Goal: Information Seeking & Learning: Check status

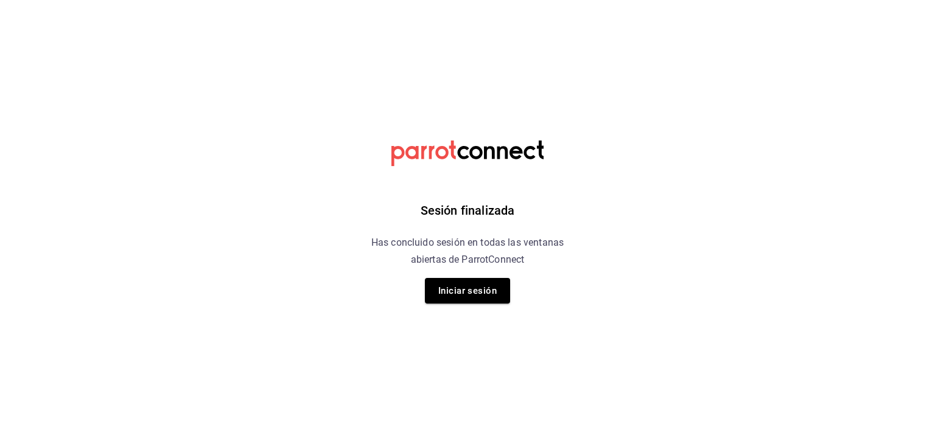
click at [506, 276] on div "Sesión finalizada Has concluido sesión en todas las ventanas abiertas de Parrot…" at bounding box center [467, 222] width 307 height 444
click at [492, 289] on button "Iniciar sesión" at bounding box center [467, 291] width 85 height 26
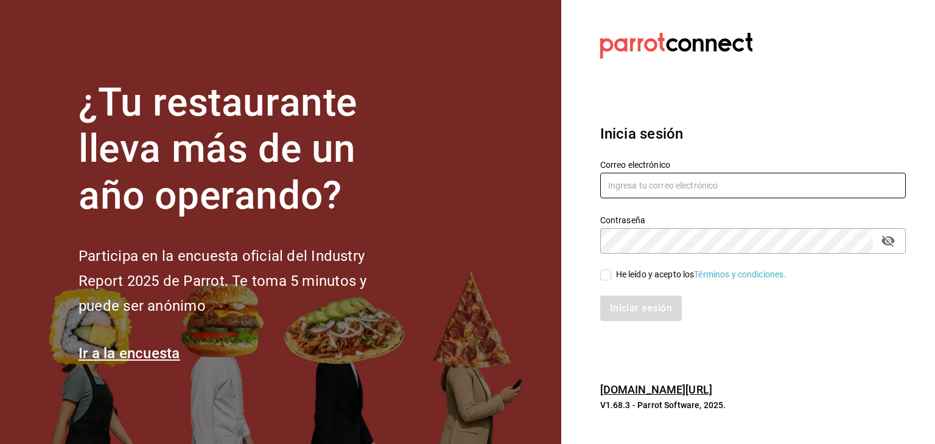
click at [660, 187] on input "text" at bounding box center [753, 186] width 306 height 26
type input "[EMAIL_ADDRESS][DOMAIN_NAME]"
click at [636, 273] on div "He leído y acepto los Términos y condiciones." at bounding box center [701, 275] width 170 height 13
click at [611, 273] on input "He leído y acepto los Términos y condiciones." at bounding box center [605, 275] width 11 height 11
checkbox input "true"
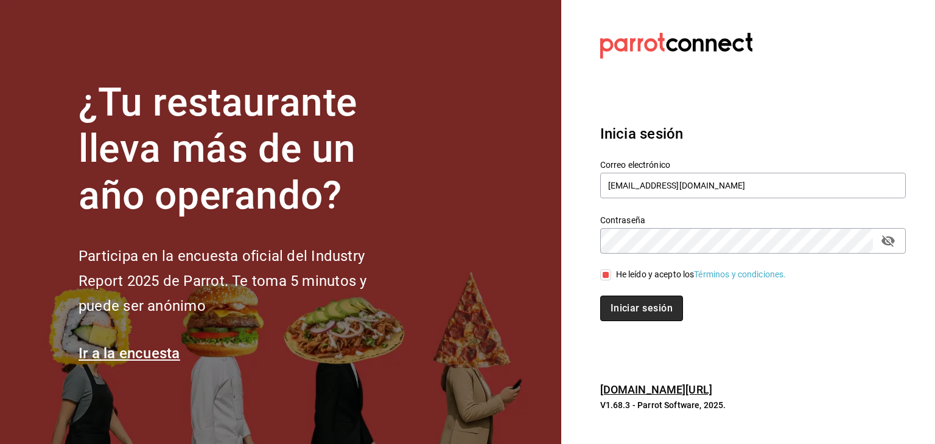
click at [644, 305] on button "Iniciar sesión" at bounding box center [641, 309] width 83 height 26
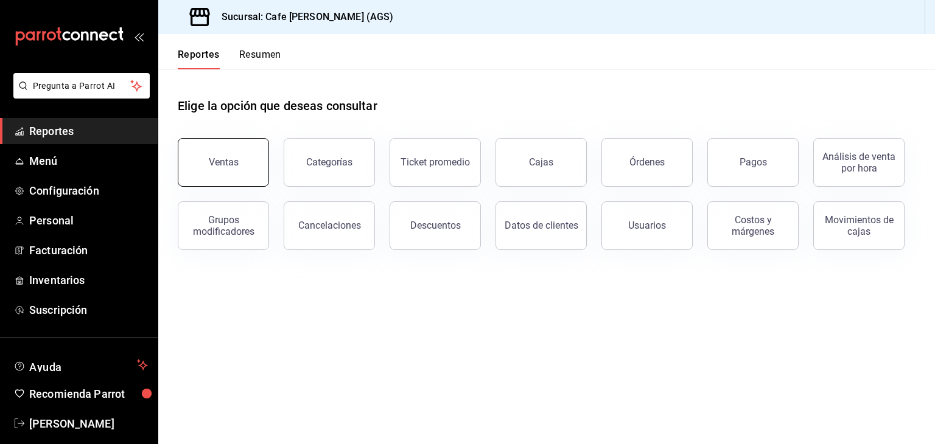
click at [233, 160] on div "Ventas" at bounding box center [224, 162] width 30 height 12
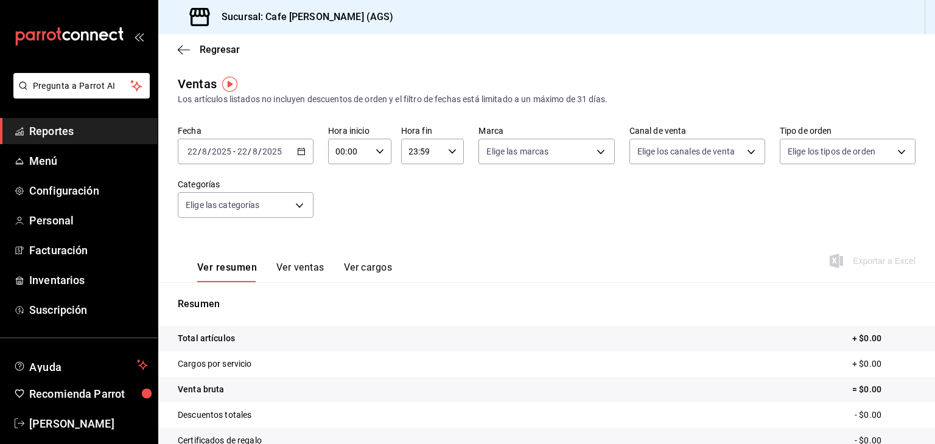
click at [297, 161] on div "2025-08-22 22 / 8 / 2025 - 2025-08-22 22 / 8 / 2025" at bounding box center [246, 152] width 136 height 26
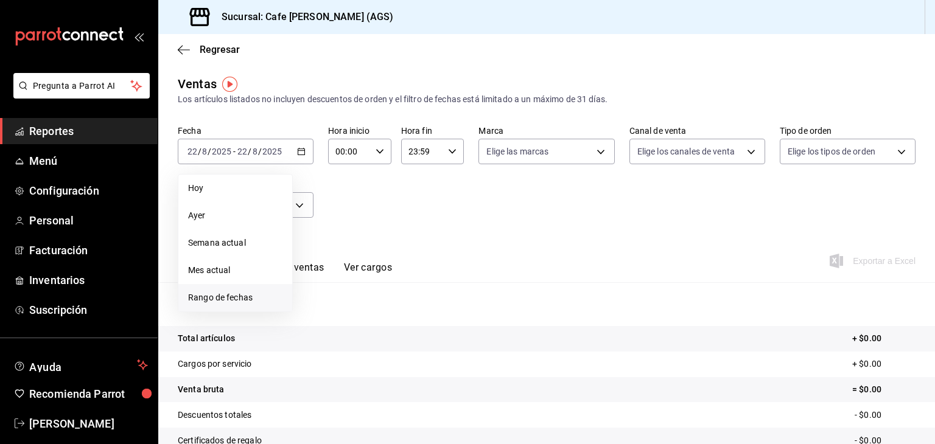
click at [239, 300] on span "Rango de fechas" at bounding box center [235, 298] width 94 height 13
click at [425, 195] on icon "button" at bounding box center [426, 195] width 4 height 7
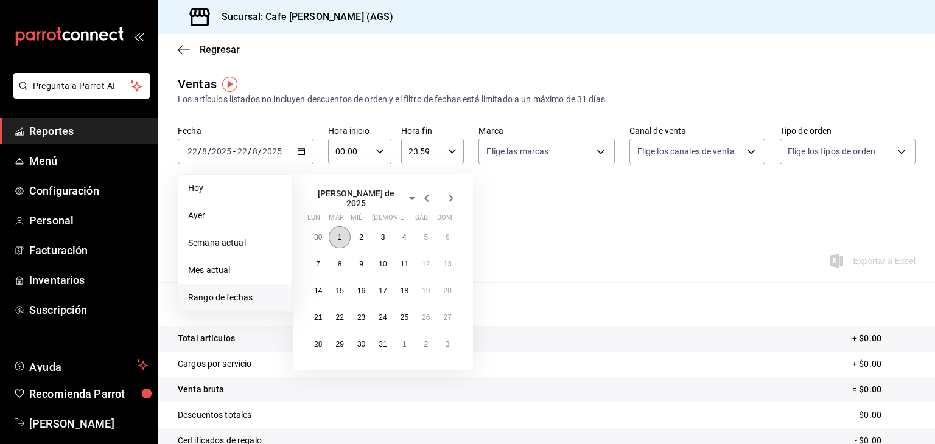
click at [340, 238] on button "1" at bounding box center [339, 237] width 21 height 22
click at [387, 337] on button "31" at bounding box center [382, 345] width 21 height 22
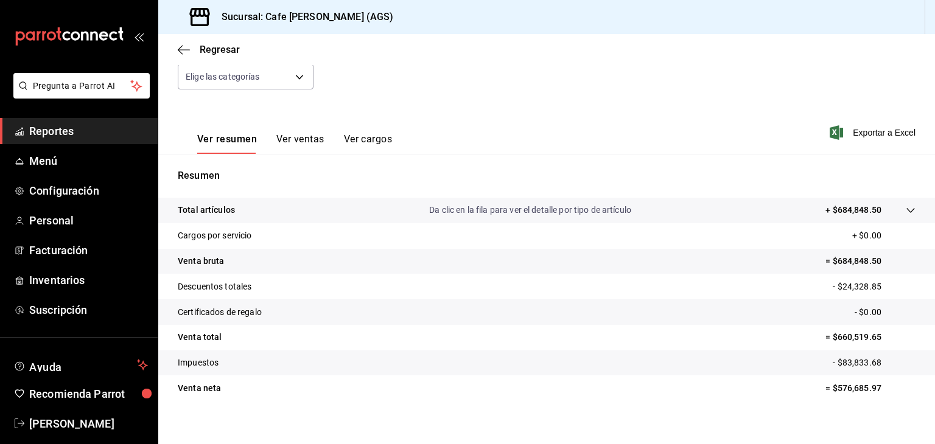
scroll to position [139, 0]
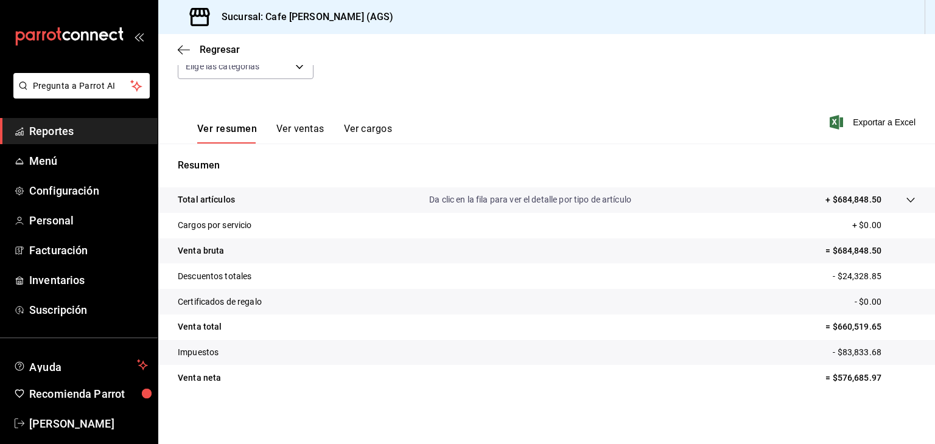
click at [906, 200] on icon at bounding box center [911, 200] width 10 height 10
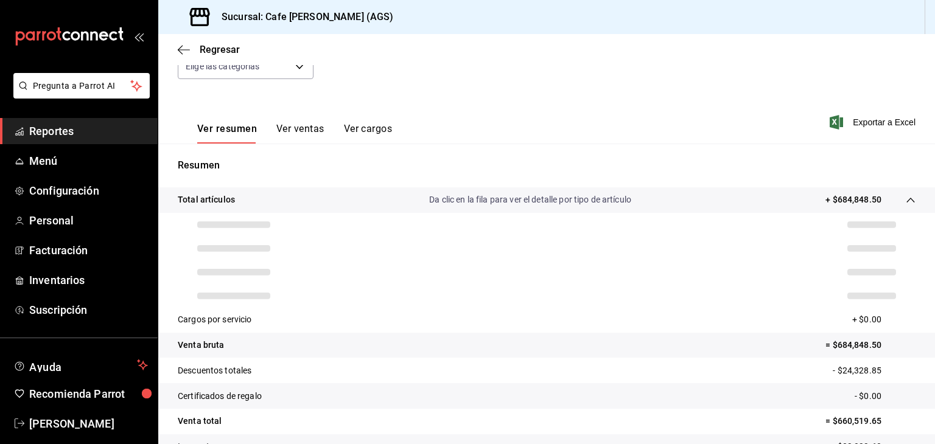
click at [906, 200] on icon at bounding box center [911, 200] width 10 height 10
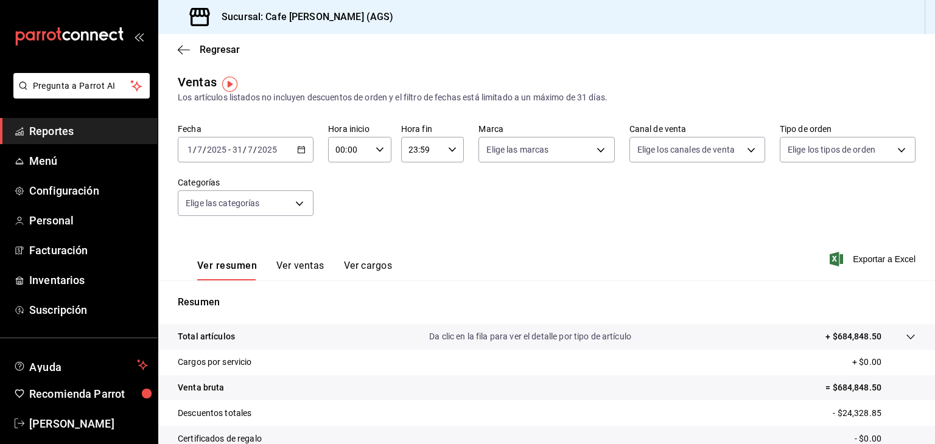
scroll to position [0, 0]
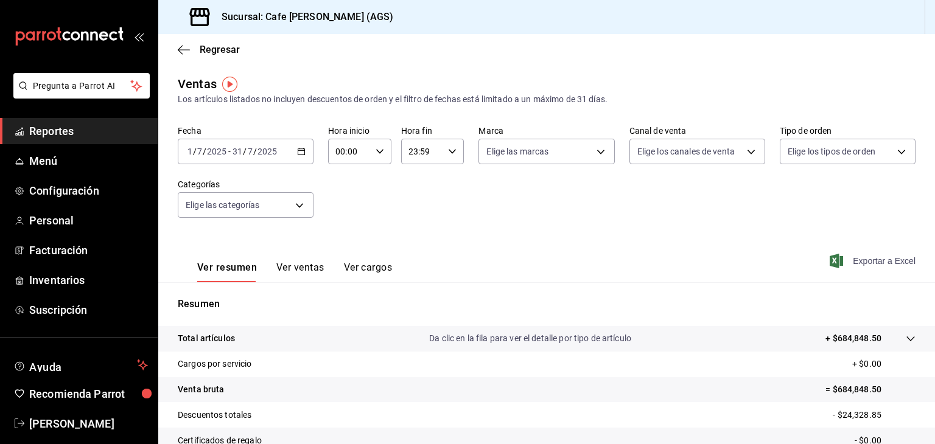
click at [830, 262] on icon "button" at bounding box center [836, 261] width 13 height 15
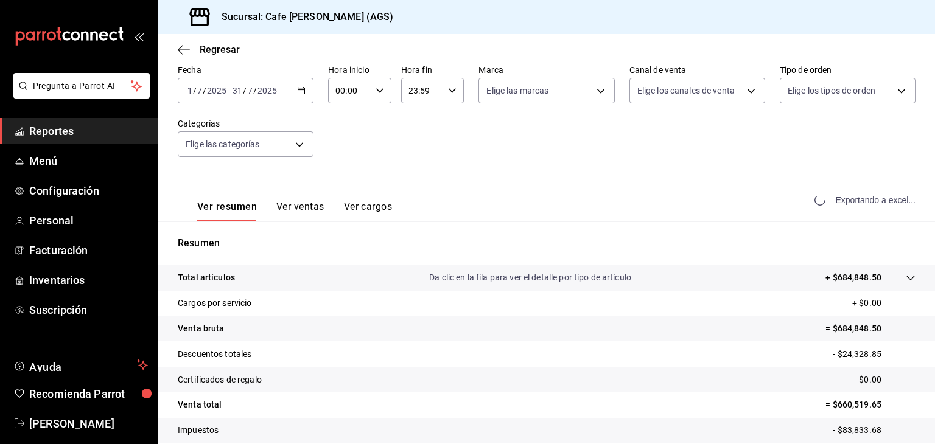
scroll to position [122, 0]
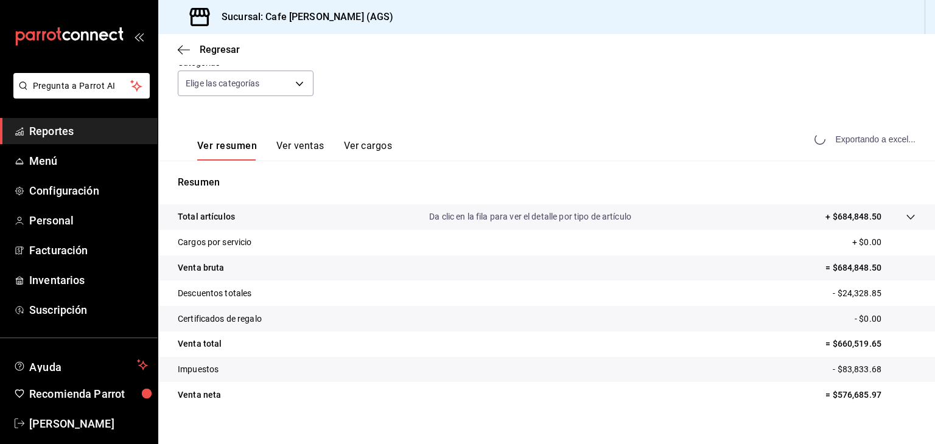
click at [826, 341] on p "= $660,519.65" at bounding box center [871, 344] width 90 height 13
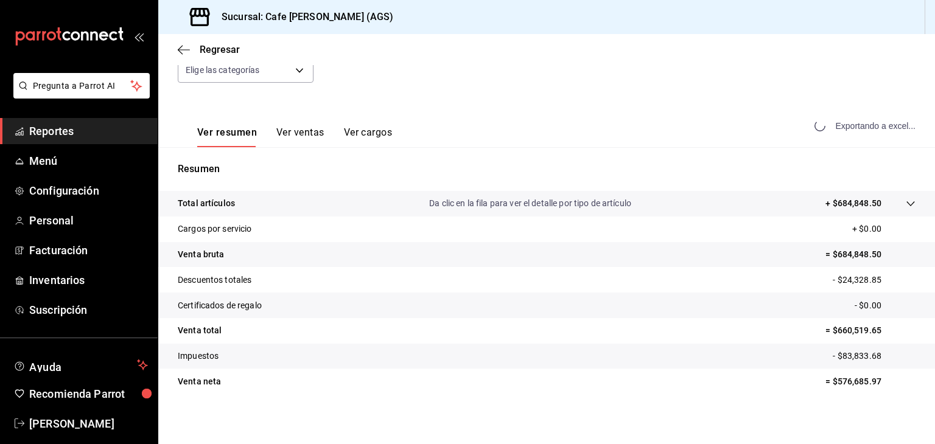
scroll to position [139, 0]
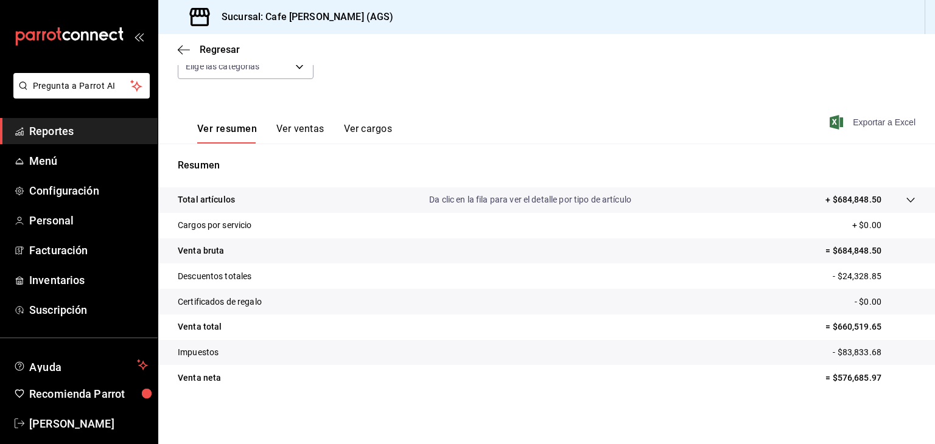
click at [95, 130] on span "Reportes" at bounding box center [88, 131] width 119 height 16
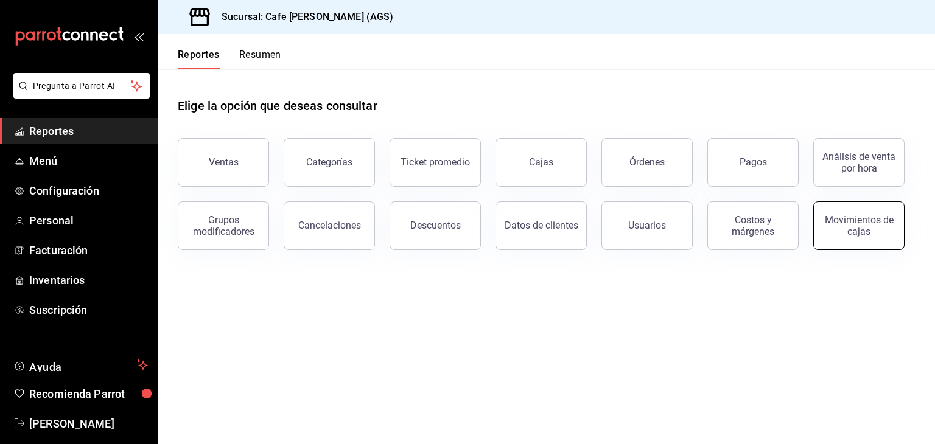
click at [856, 234] on div "Movimientos de cajas" at bounding box center [858, 225] width 75 height 23
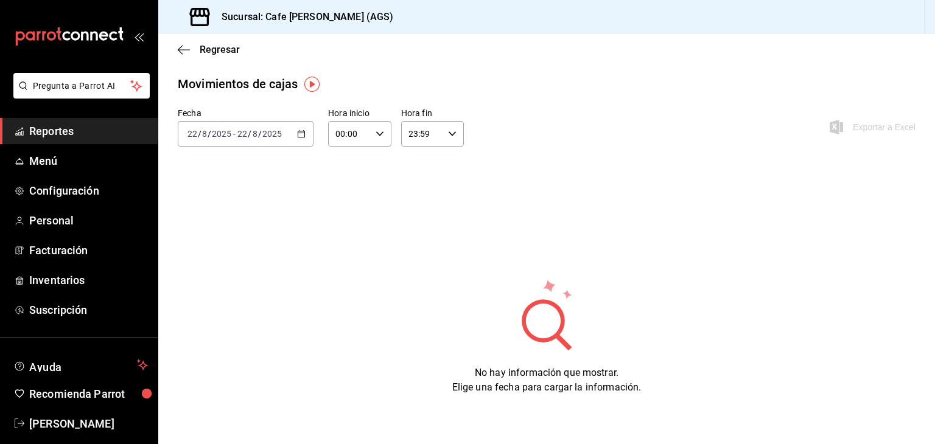
click at [185, 57] on div "Regresar" at bounding box center [546, 49] width 777 height 31
click at [181, 50] on icon "button" at bounding box center [184, 49] width 12 height 11
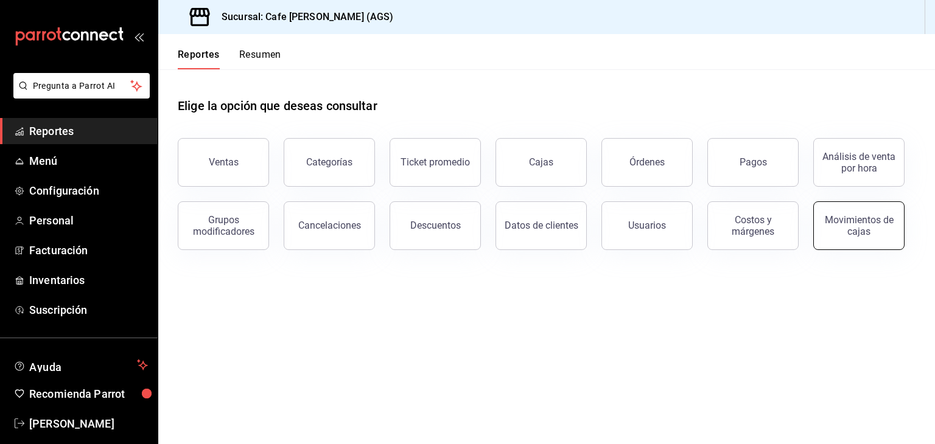
click at [885, 222] on div "Movimientos de cajas" at bounding box center [858, 225] width 75 height 23
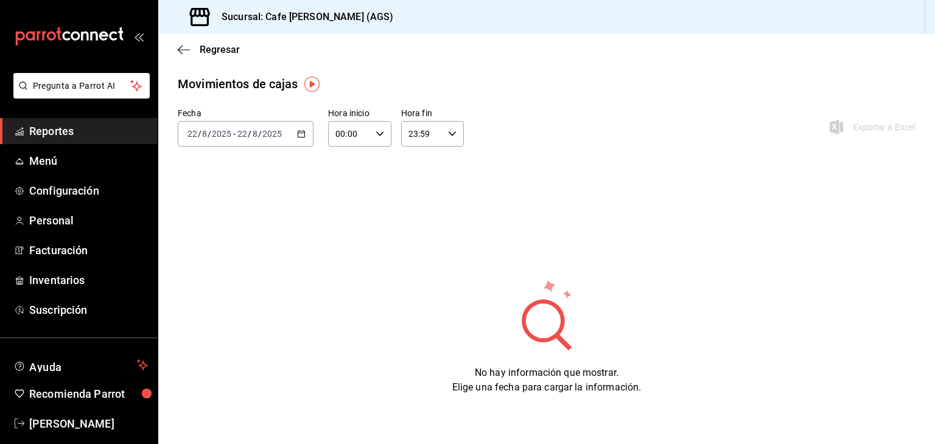
click at [279, 132] on input "2025" at bounding box center [272, 134] width 21 height 10
click at [245, 321] on ul "Hoy Ayer Semana actual Mes actual Año actual Rango de fechas" at bounding box center [235, 239] width 115 height 166
click at [245, 316] on li "Rango de fechas" at bounding box center [235, 307] width 114 height 27
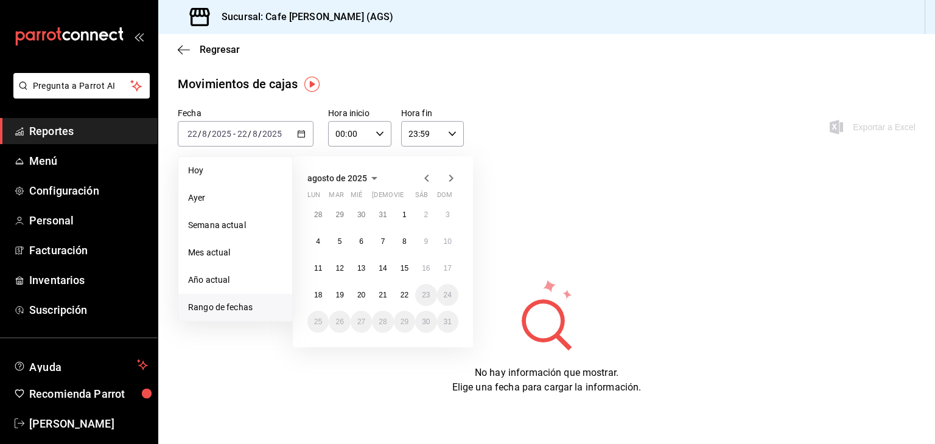
drag, startPoint x: 385, startPoint y: 180, endPoint x: 364, endPoint y: 179, distance: 20.7
click at [382, 179] on div "agosto de 2025" at bounding box center [382, 178] width 151 height 15
click at [359, 179] on span "agosto de 2025" at bounding box center [337, 179] width 60 height 10
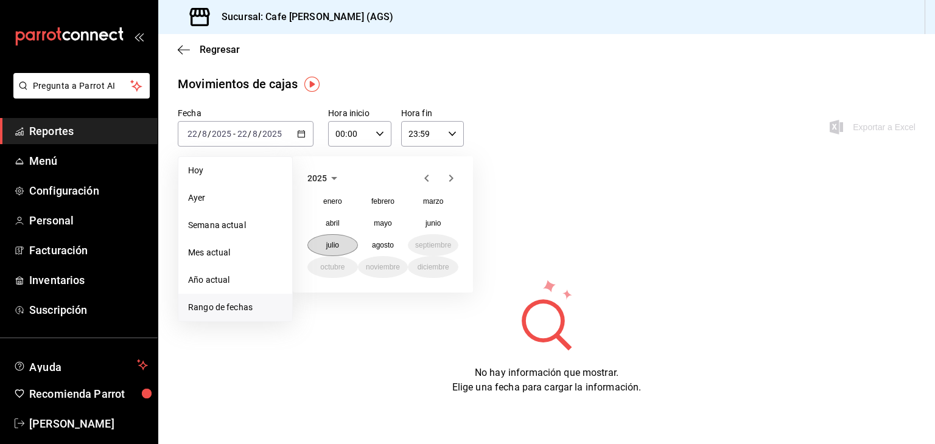
click at [326, 247] on abbr "julio" at bounding box center [332, 245] width 13 height 9
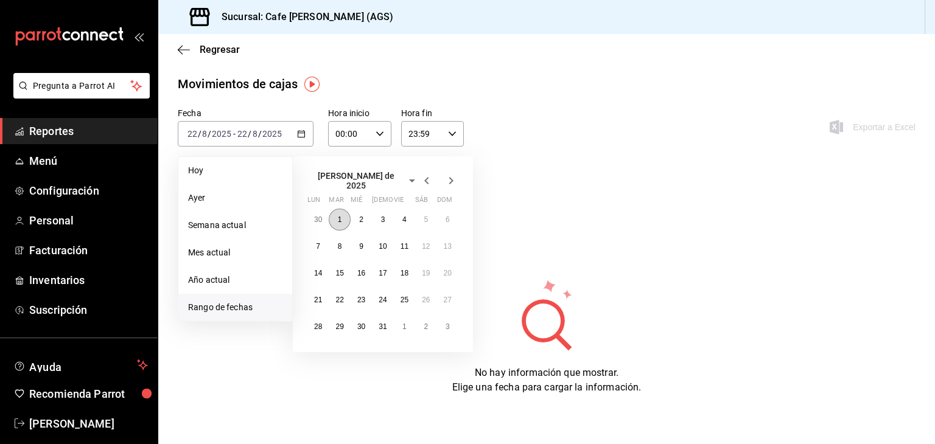
click at [342, 213] on button "1" at bounding box center [339, 220] width 21 height 22
click at [373, 325] on button "31" at bounding box center [382, 327] width 21 height 22
